Goal: Task Accomplishment & Management: Manage account settings

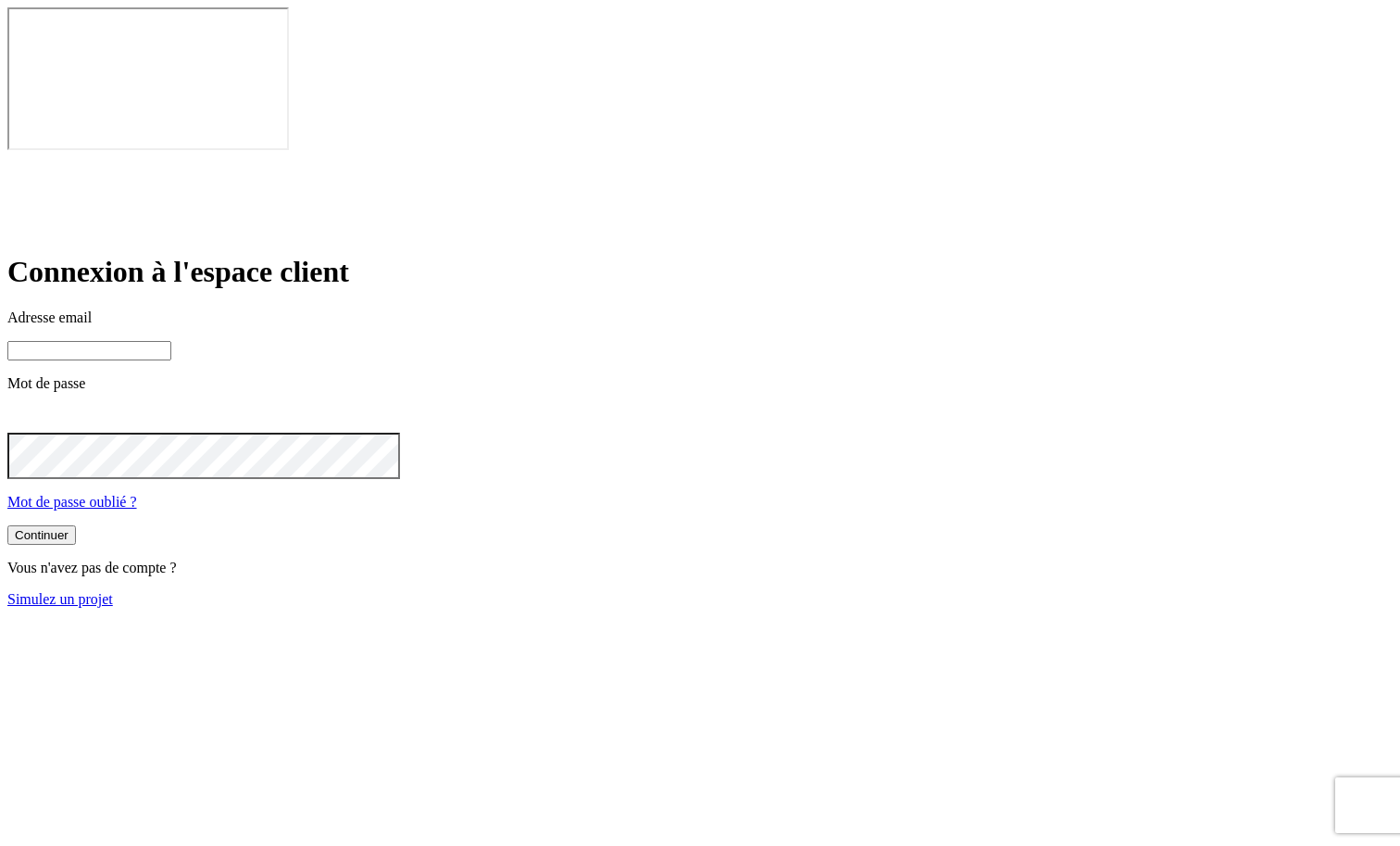
click at [171, 341] on input at bounding box center [89, 351] width 164 height 19
type input "[PERSON_NAME][DOMAIN_NAME][EMAIL_ADDRESS][DOMAIN_NAME]"
click at [76, 525] on button "Continuer" at bounding box center [42, 535] width 69 height 19
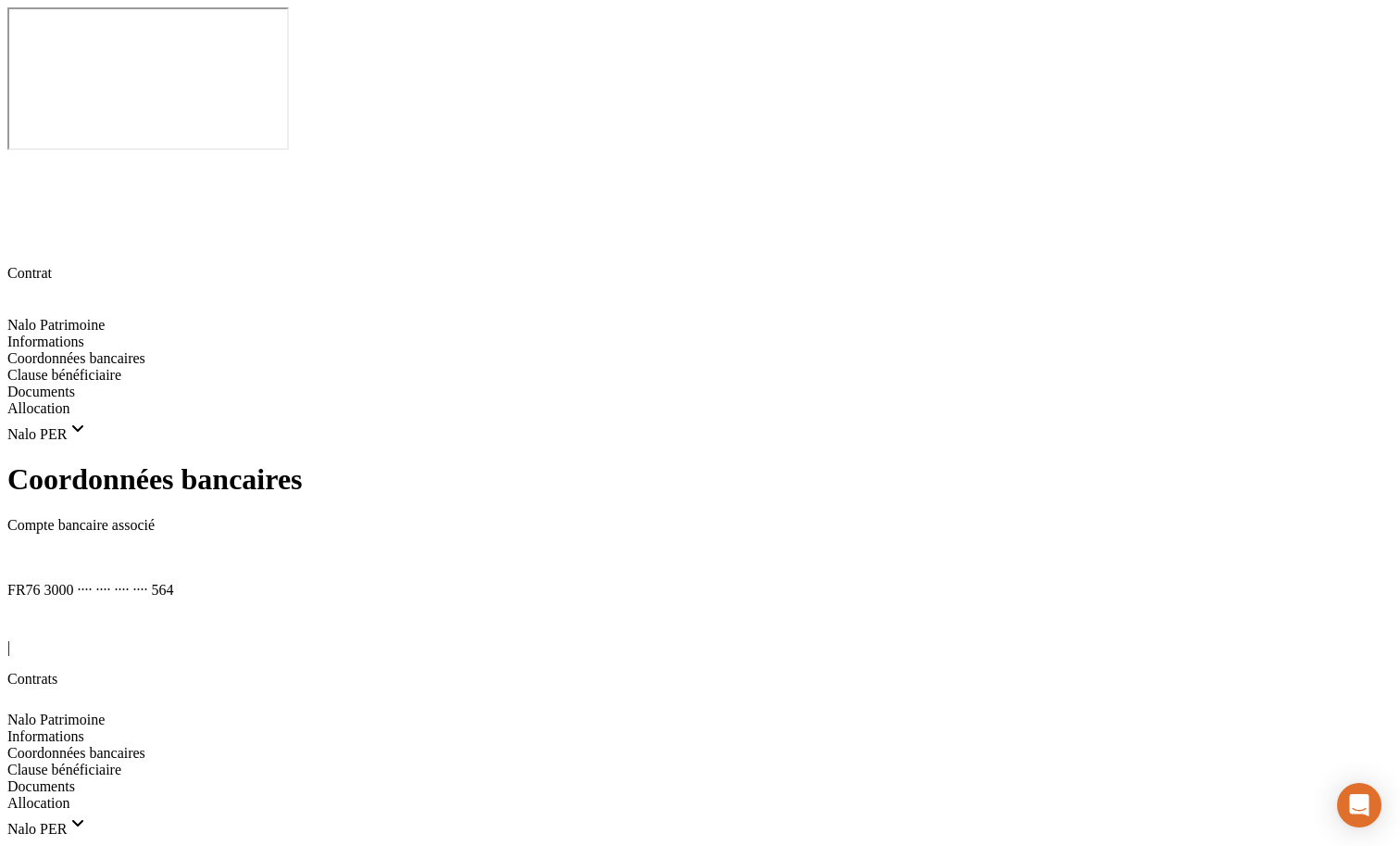
click at [22, 548] on icon at bounding box center [14, 555] width 14 height 14
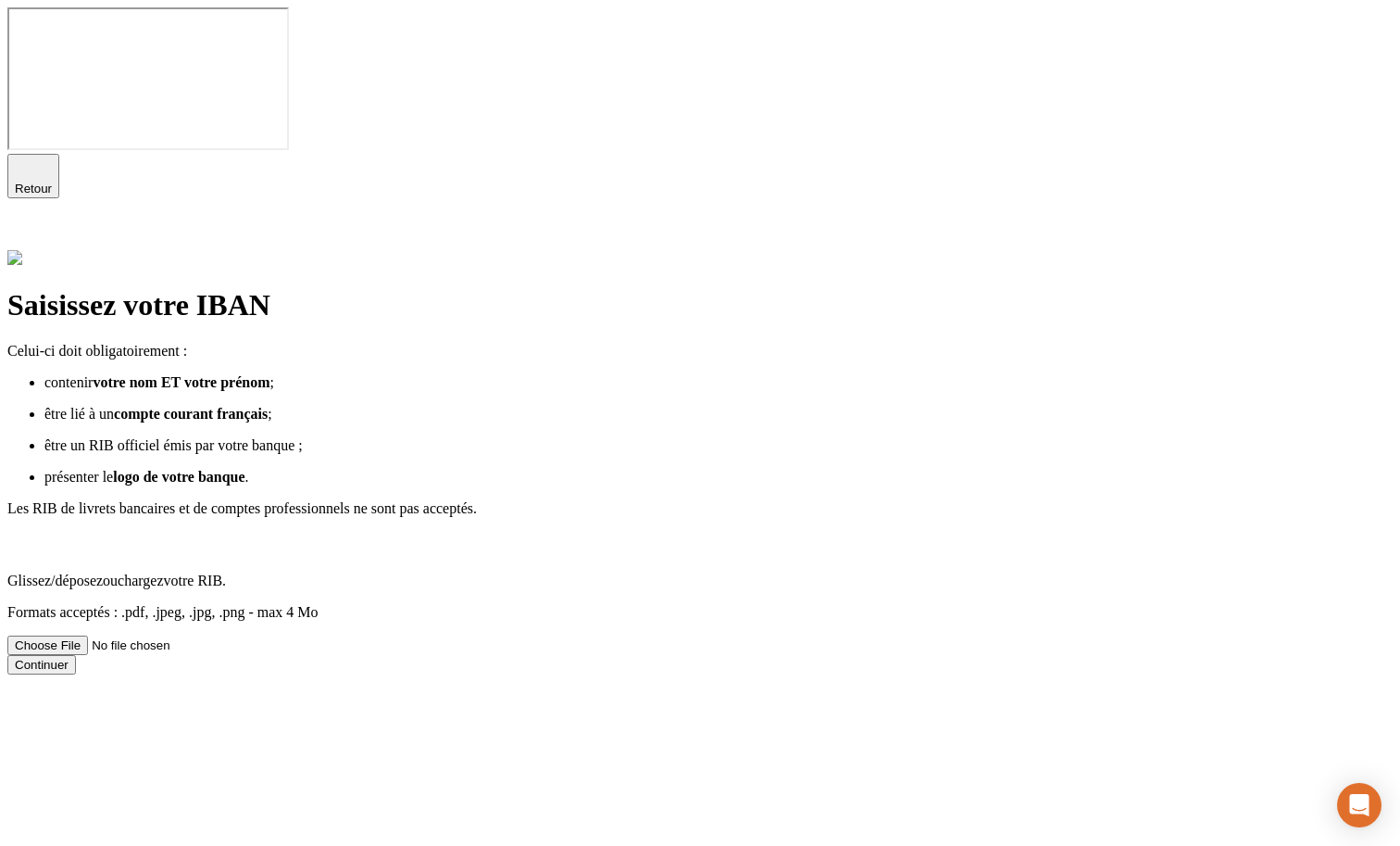
click at [226, 572] on span "Glissez/déposez ou chargez votre RIB." at bounding box center [117, 580] width 218 height 15
click at [241, 635] on input "Glissez/déposez ou chargez votre RIB. Formats acceptés : .pdf, .jpeg, .jpg, .pn…" at bounding box center [124, 645] width 235 height 19
